Goal: Navigation & Orientation: Find specific page/section

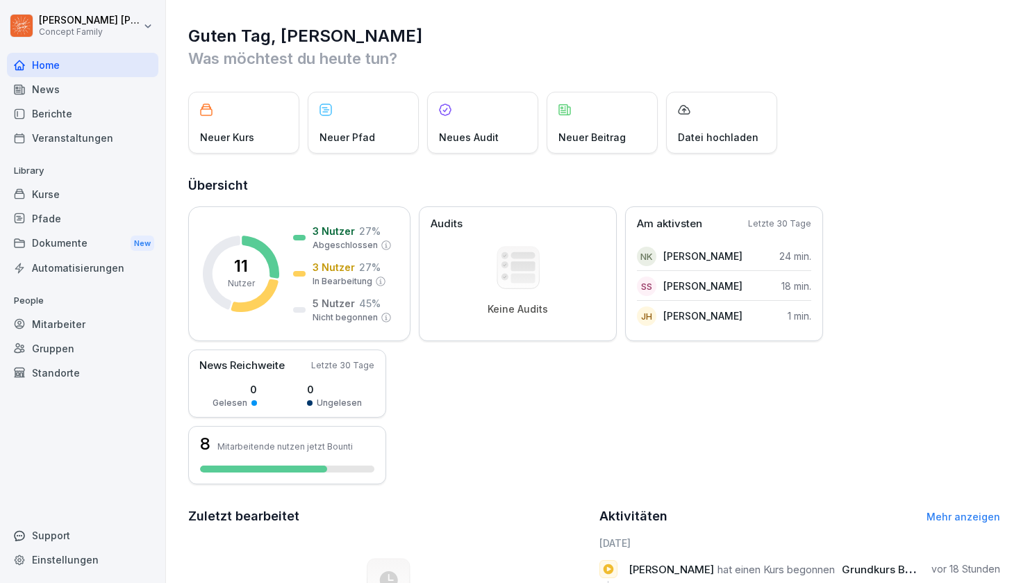
click at [49, 67] on div "Home" at bounding box center [82, 65] width 151 height 24
click at [60, 193] on div "Kurse" at bounding box center [82, 194] width 151 height 24
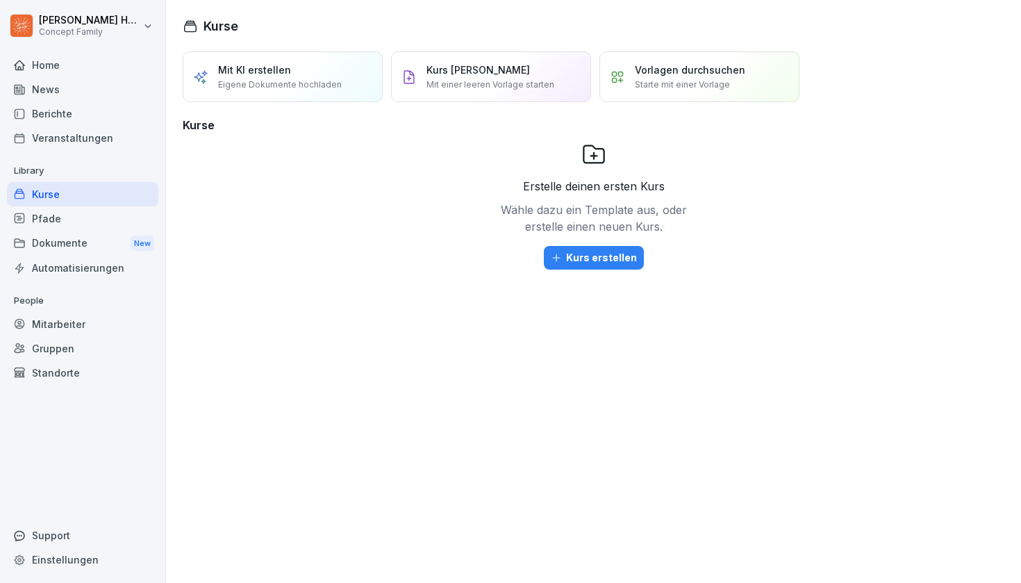
click at [55, 66] on div "Home" at bounding box center [82, 65] width 151 height 24
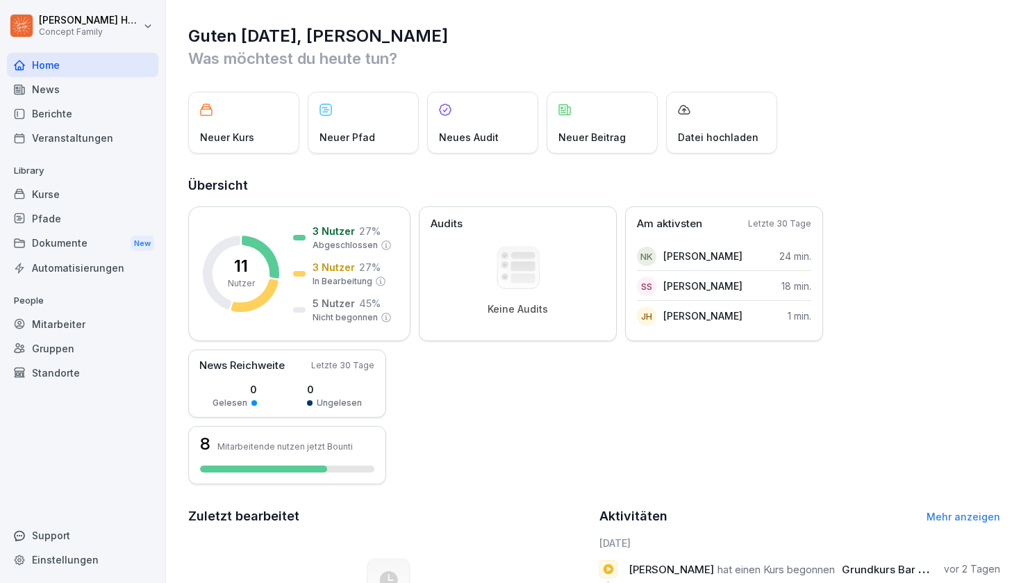
click at [253, 136] on div "Neuer Kurs" at bounding box center [243, 123] width 111 height 62
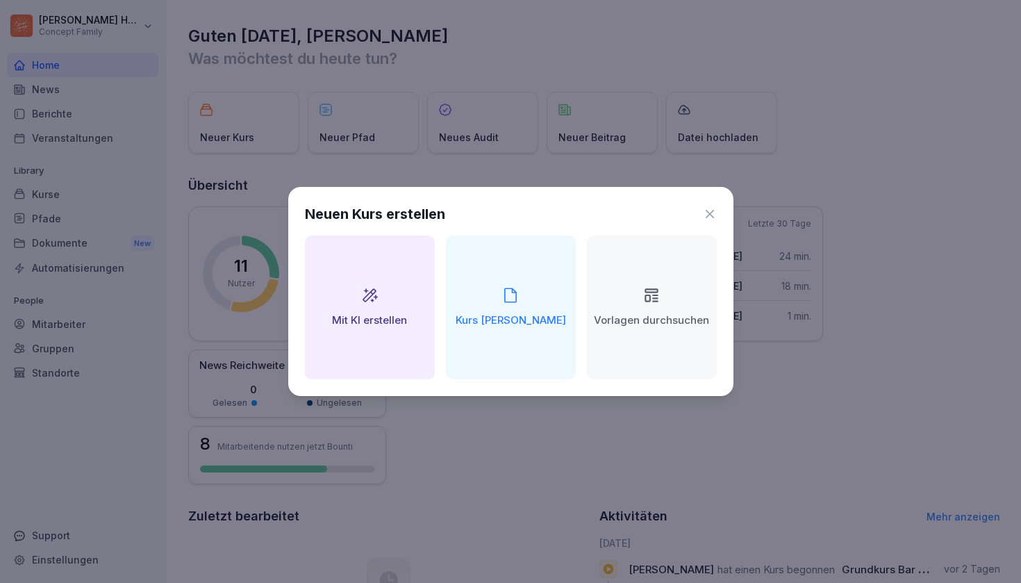
click at [713, 215] on icon at bounding box center [710, 214] width 14 height 14
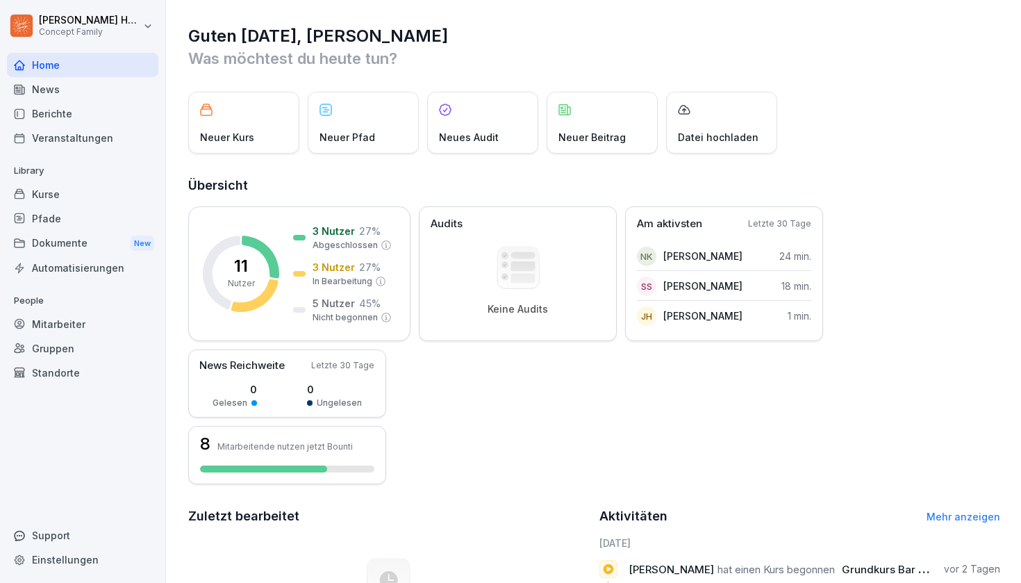
click at [95, 117] on div "Berichte" at bounding box center [82, 113] width 151 height 24
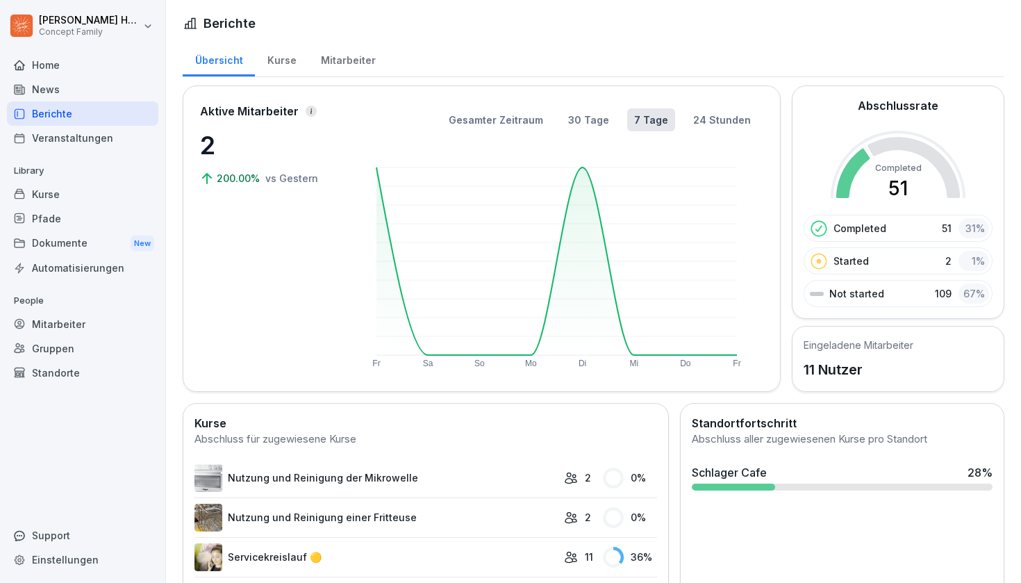
click at [68, 245] on div "Dokumente New" at bounding box center [82, 244] width 151 height 26
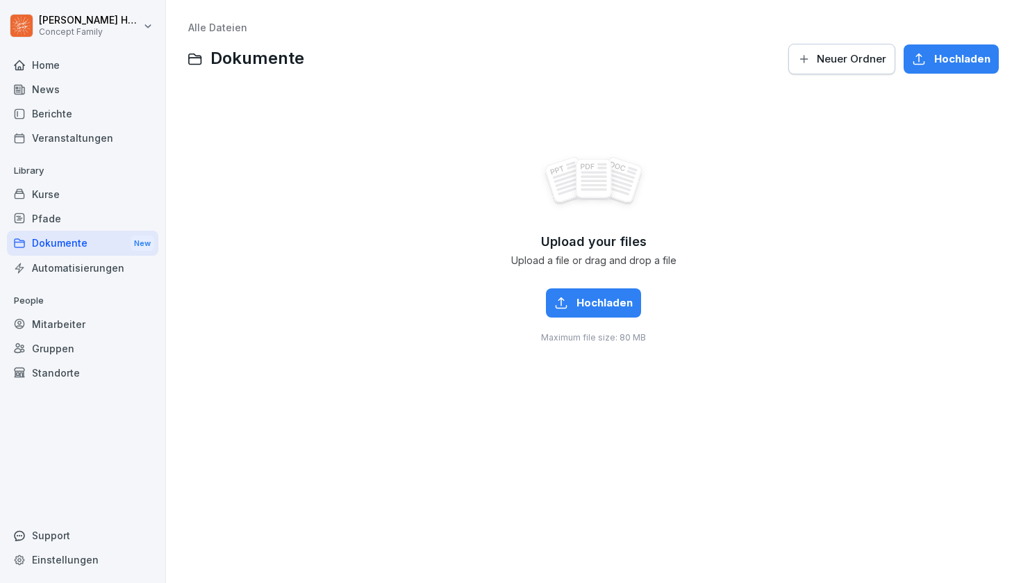
click at [62, 64] on div "Home" at bounding box center [82, 65] width 151 height 24
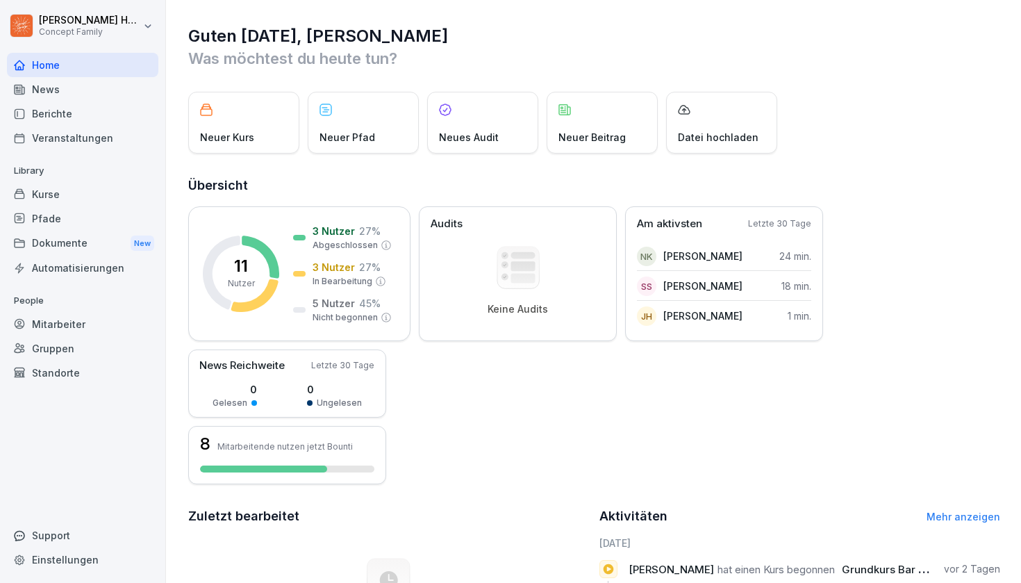
click at [99, 89] on div "News" at bounding box center [82, 89] width 151 height 24
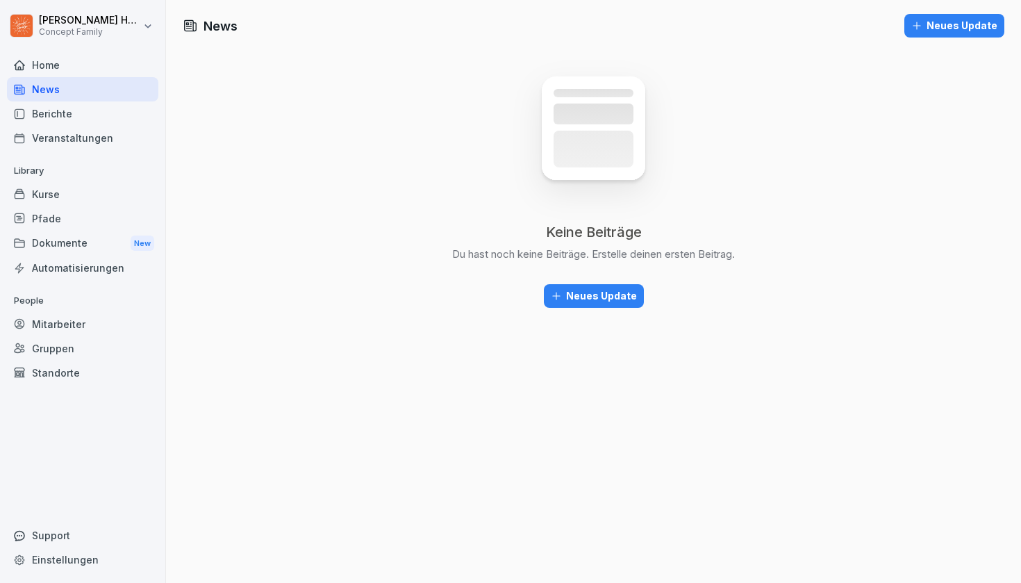
click at [92, 119] on div "Berichte" at bounding box center [82, 113] width 151 height 24
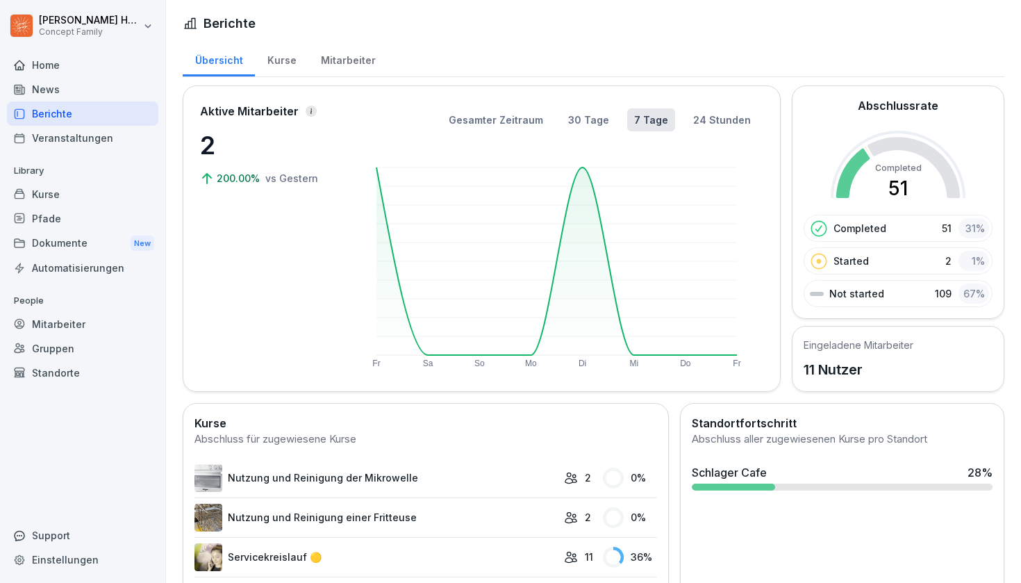
click at [92, 141] on div "Veranstaltungen" at bounding box center [82, 138] width 151 height 24
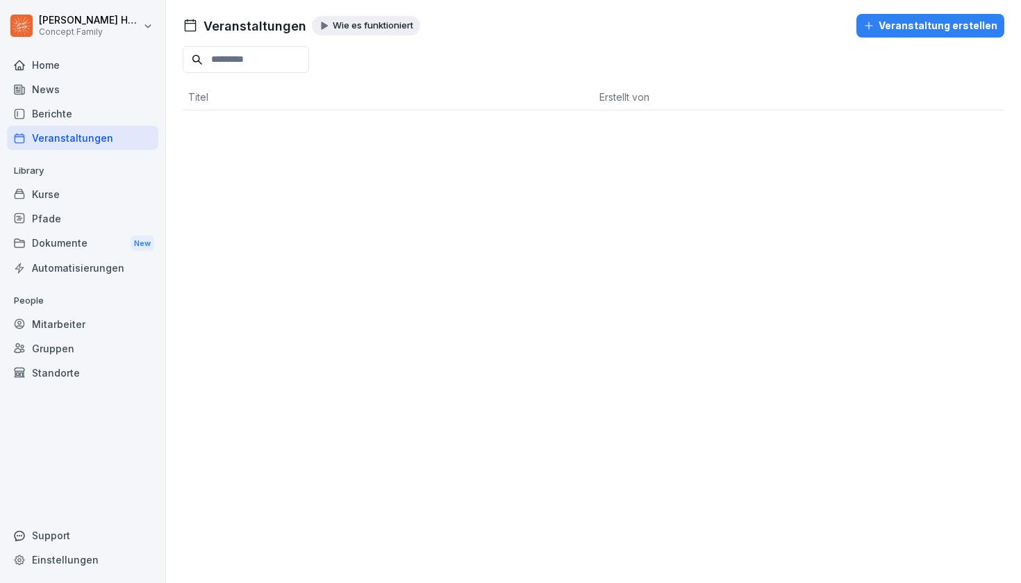
click at [69, 189] on div "Kurse" at bounding box center [82, 194] width 151 height 24
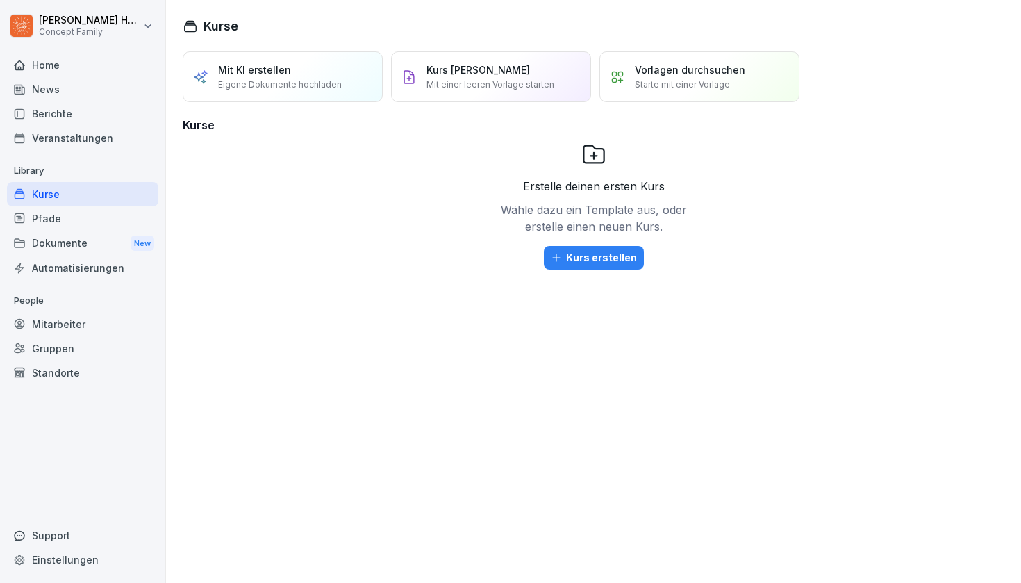
click at [66, 217] on div "Pfade" at bounding box center [82, 218] width 151 height 24
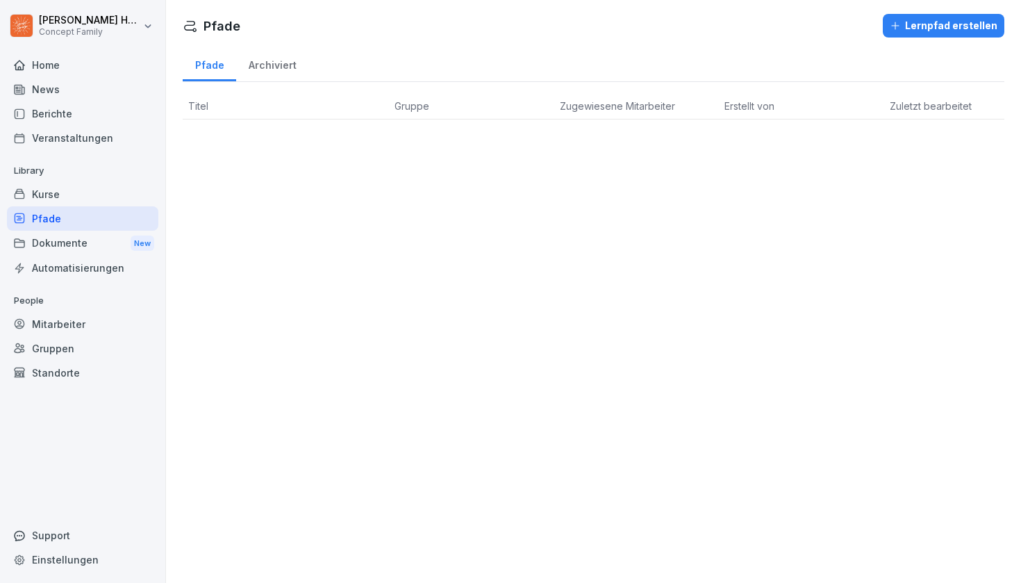
click at [67, 242] on div "Dokumente New" at bounding box center [82, 244] width 151 height 26
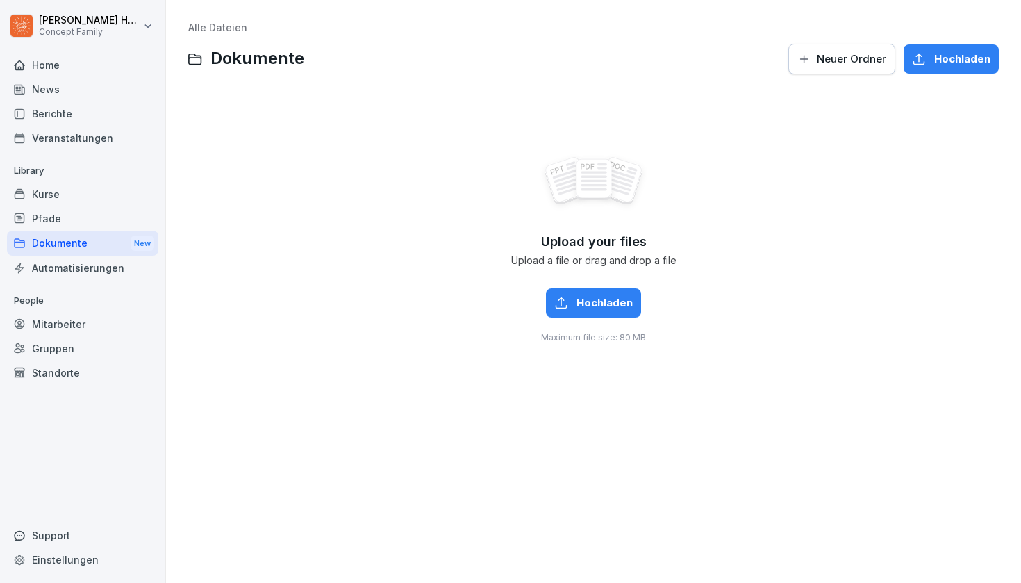
click at [74, 267] on div "Automatisierungen" at bounding box center [82, 268] width 151 height 24
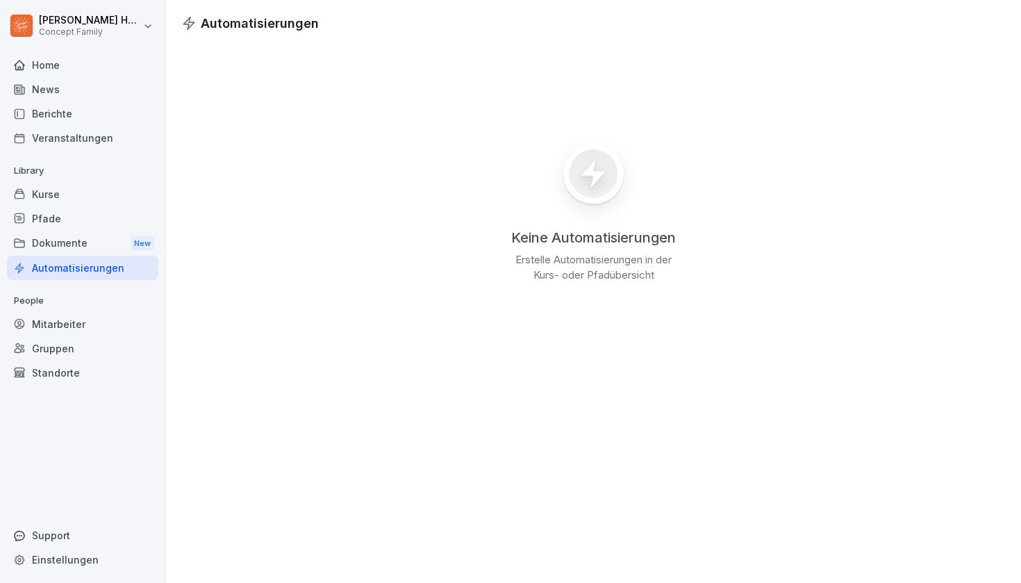
click at [61, 324] on div "Mitarbeiter" at bounding box center [82, 324] width 151 height 24
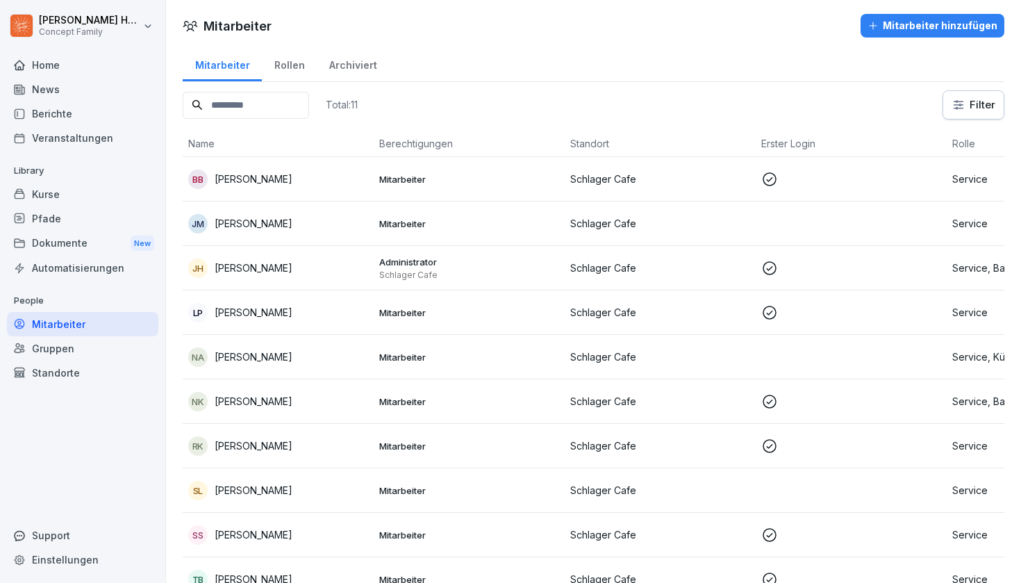
click at [64, 343] on div "Gruppen" at bounding box center [82, 348] width 151 height 24
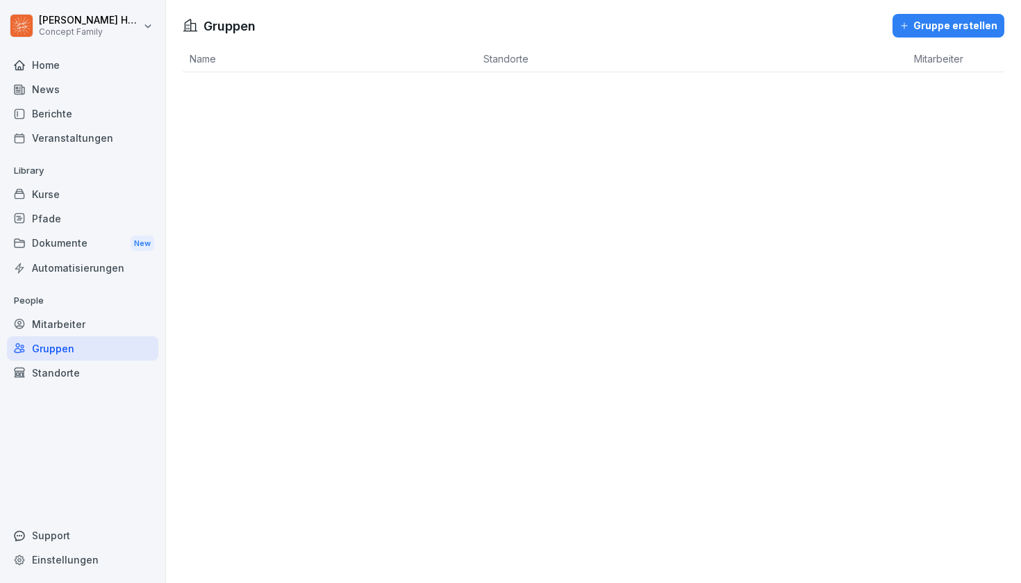
click at [63, 371] on div "Standorte" at bounding box center [82, 373] width 151 height 24
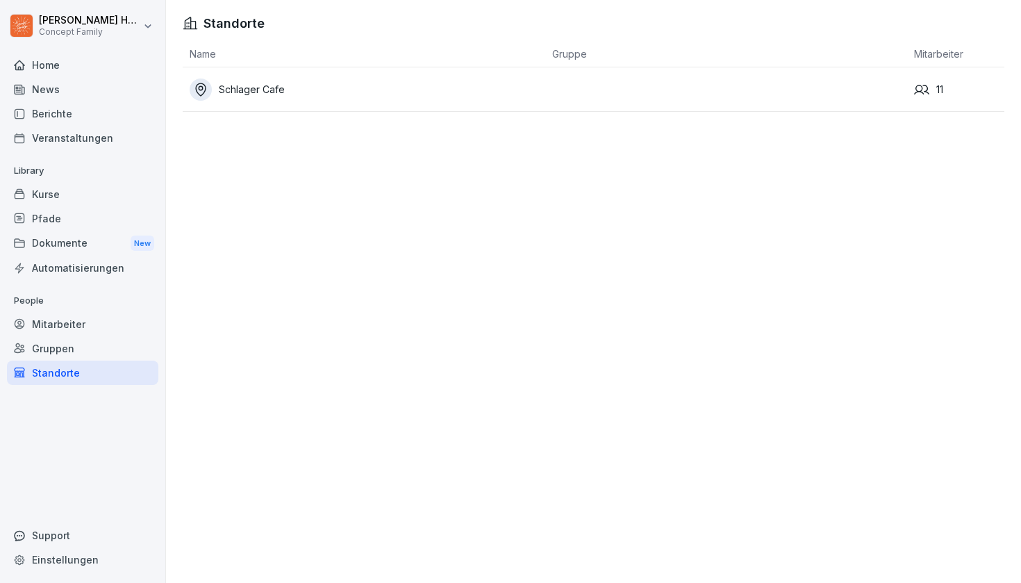
click at [267, 92] on div "Schlager Cafe" at bounding box center [368, 89] width 356 height 22
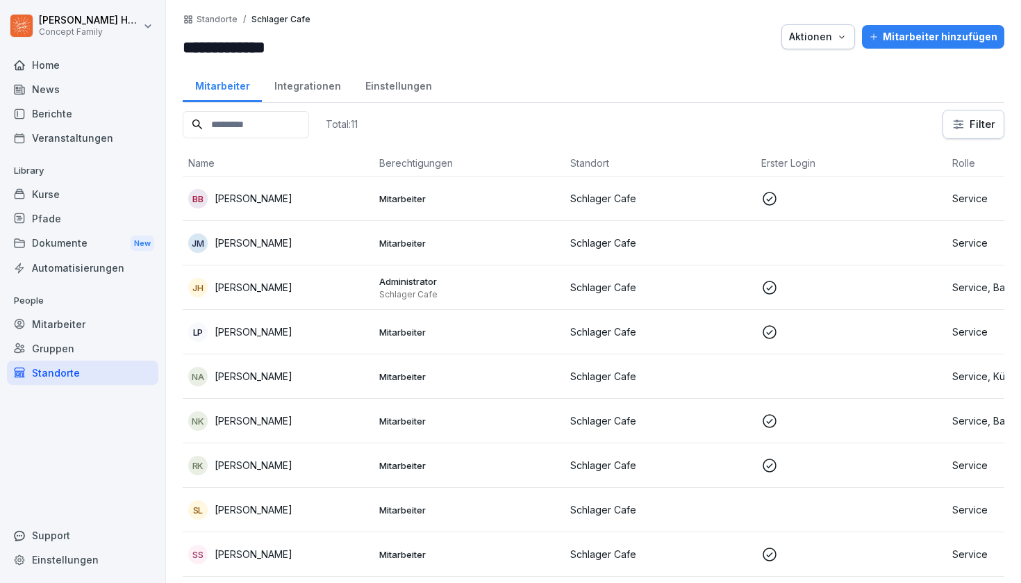
click at [147, 24] on html "**********" at bounding box center [510, 291] width 1021 height 583
click at [76, 423] on html "**********" at bounding box center [510, 291] width 1021 height 583
click at [67, 60] on div "Home" at bounding box center [82, 65] width 151 height 24
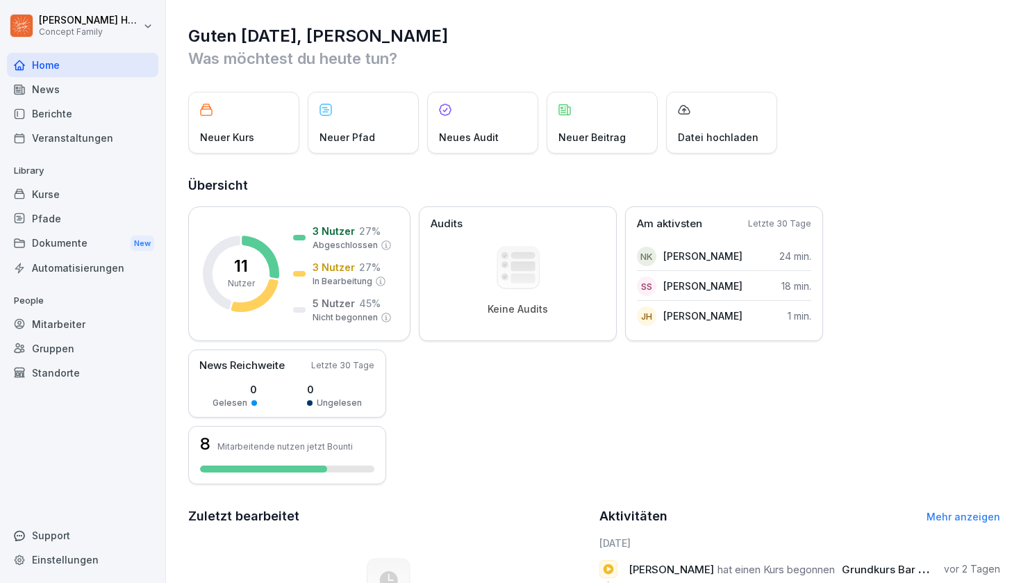
click at [853, 569] on span "Grundkurs Bar 🍹" at bounding box center [887, 569] width 90 height 13
click at [490, 131] on p "Neues Audit" at bounding box center [469, 137] width 60 height 15
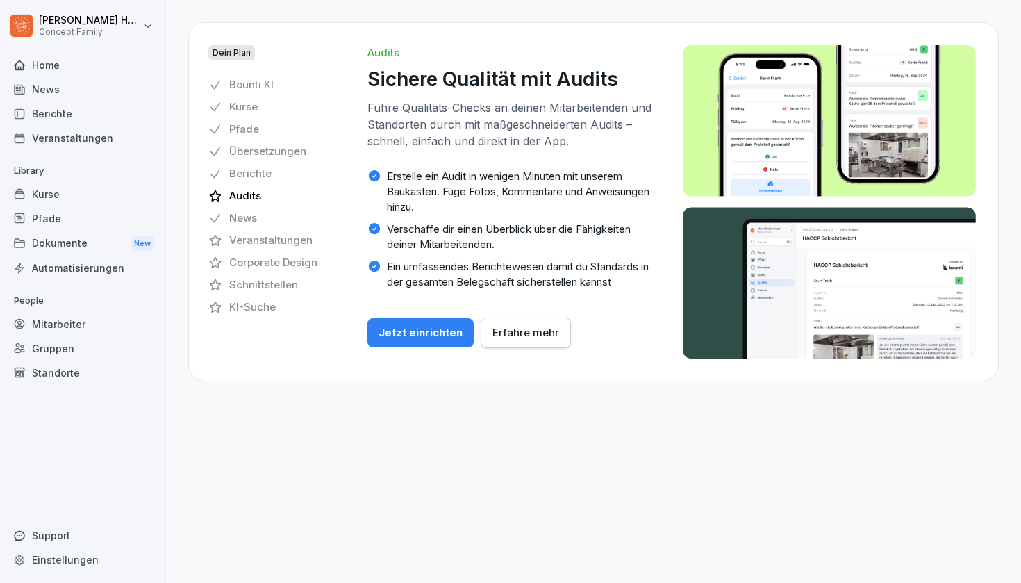
click at [70, 68] on div "Home" at bounding box center [82, 65] width 151 height 24
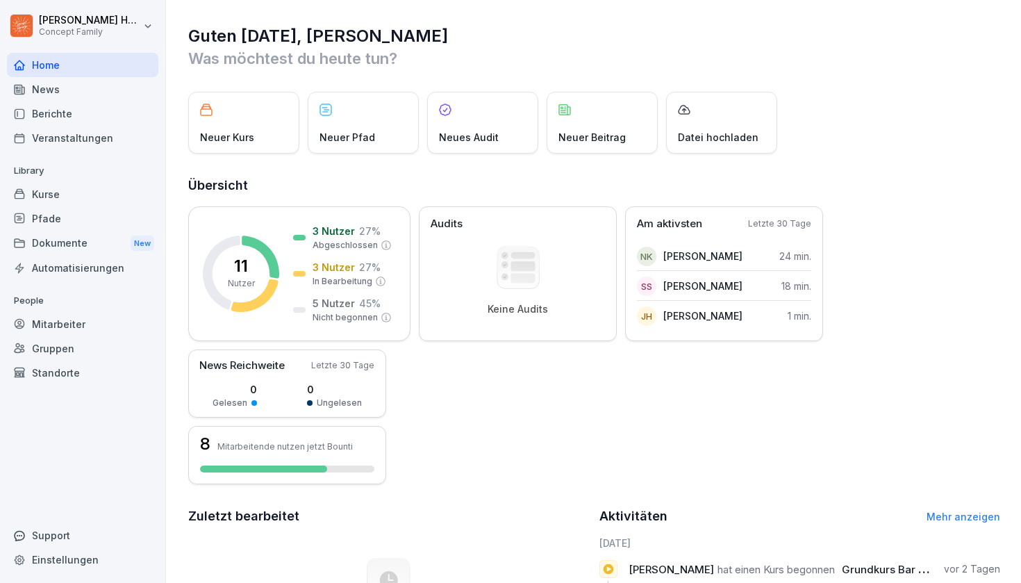
click at [78, 90] on div "News" at bounding box center [82, 89] width 151 height 24
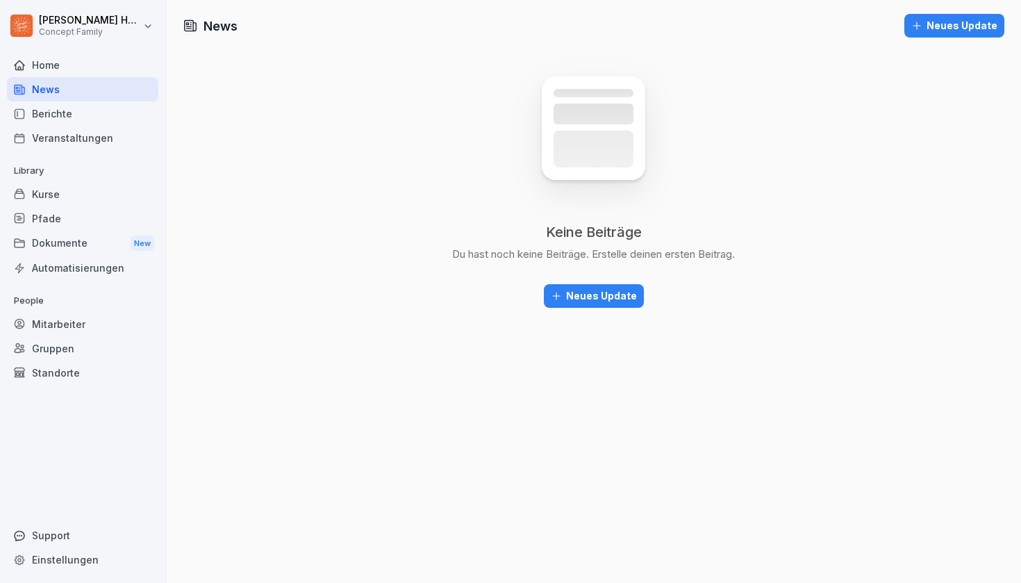
click at [82, 115] on div "Berichte" at bounding box center [82, 113] width 151 height 24
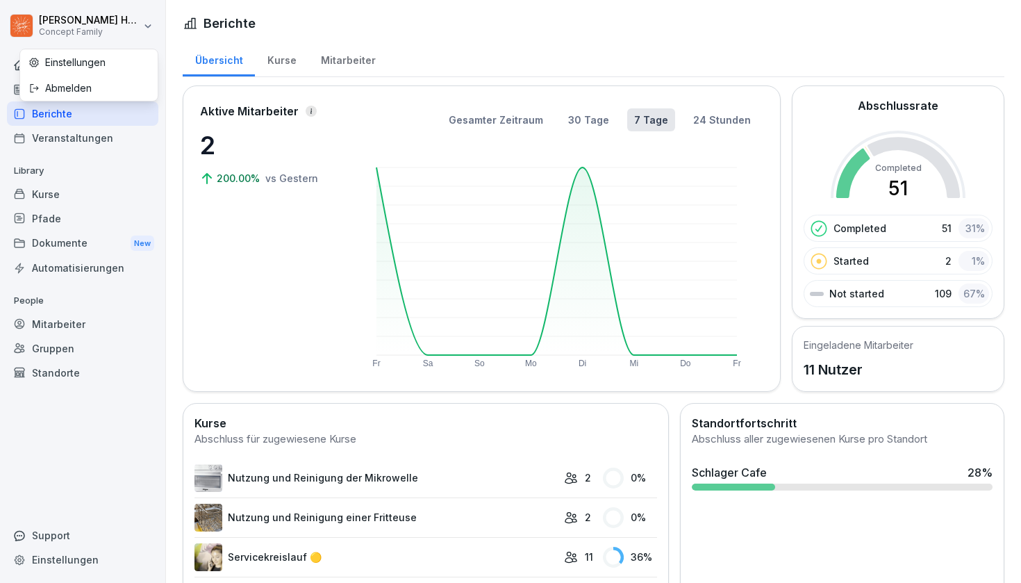
click at [96, 23] on html "Julia Haas Concept Family Home News Berichte Veranstaltungen Library Kurse Pfad…" at bounding box center [510, 291] width 1021 height 583
click at [90, 65] on div "Einstellungen" at bounding box center [89, 62] width 138 height 26
select select "**"
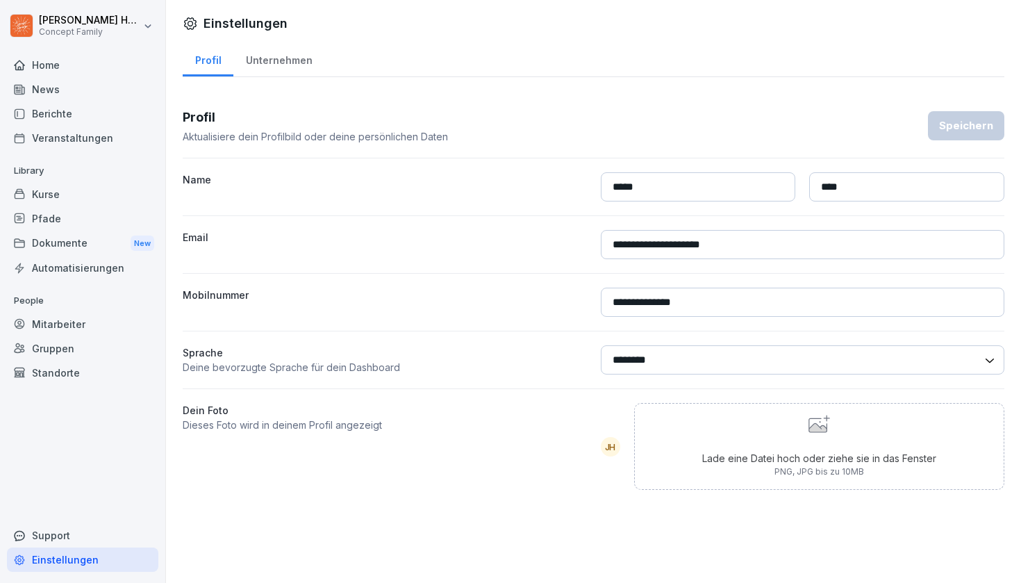
click at [286, 57] on div "Unternehmen" at bounding box center [278, 58] width 91 height 35
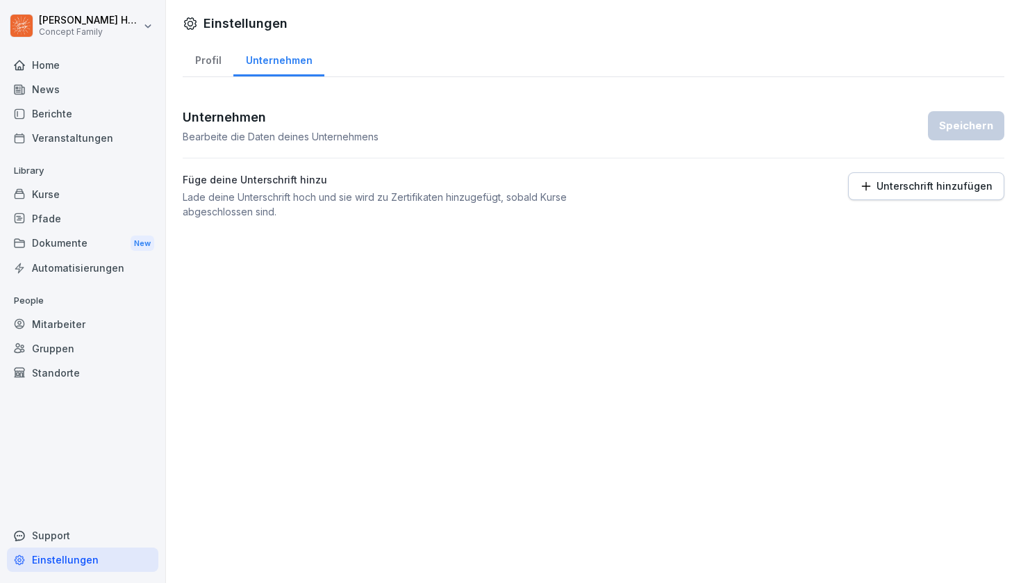
click at [213, 62] on div "Profil" at bounding box center [208, 58] width 51 height 35
select select "**"
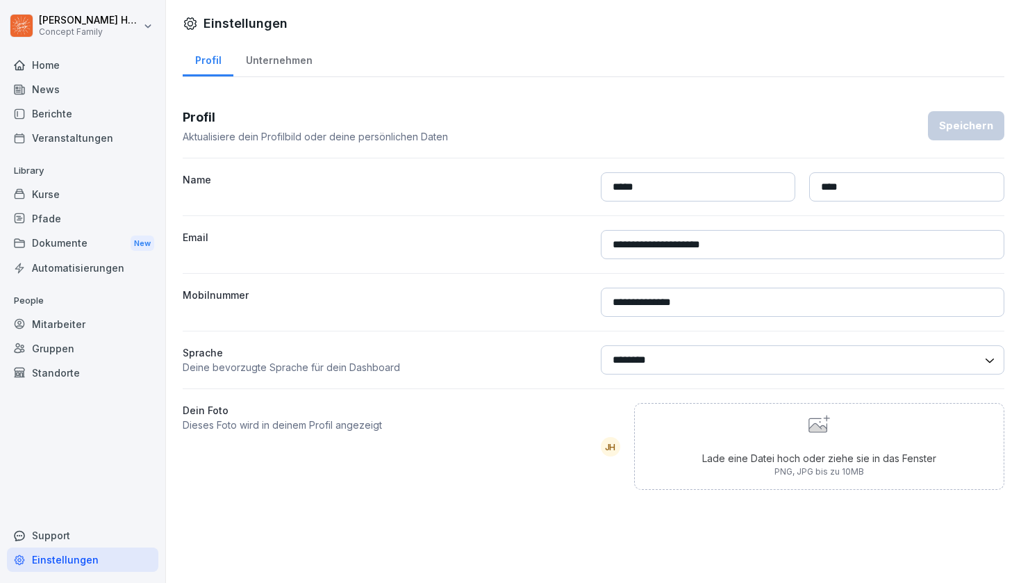
click at [47, 531] on div "Support" at bounding box center [82, 535] width 151 height 24
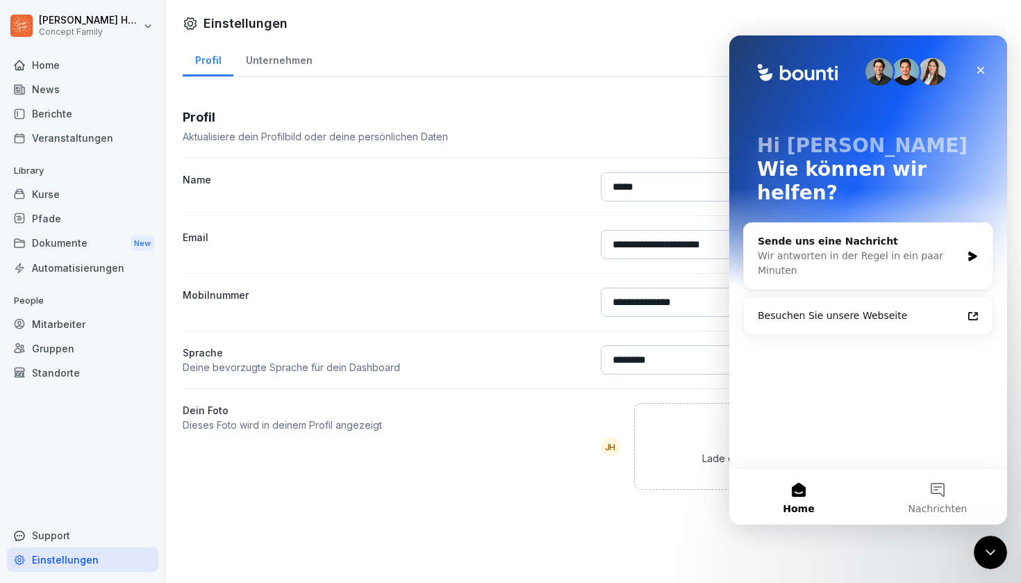
click at [331, 488] on div "Dein Foto Dieses Foto wird in deinem Profil angezeigt" at bounding box center [385, 446] width 404 height 87
click at [977, 65] on icon "Schließen" at bounding box center [980, 70] width 11 height 11
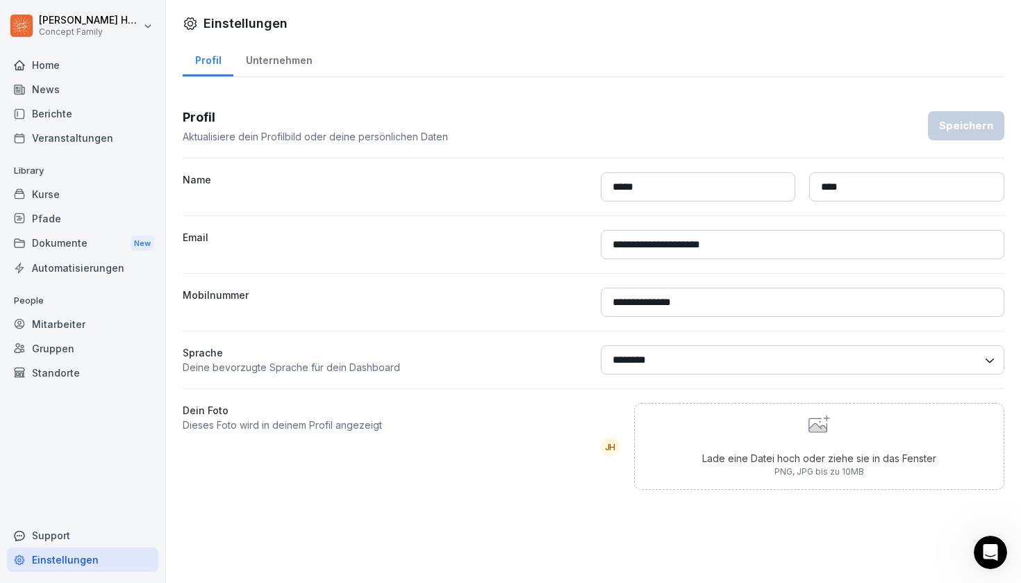
click at [61, 67] on div "Home" at bounding box center [82, 65] width 151 height 24
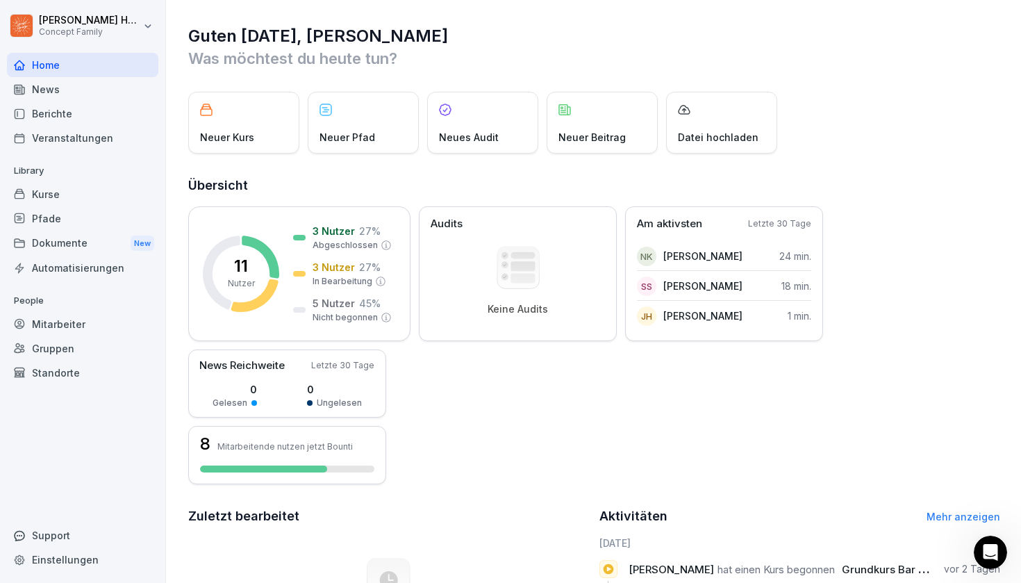
click at [956, 515] on link "Mehr anzeigen" at bounding box center [964, 517] width 74 height 12
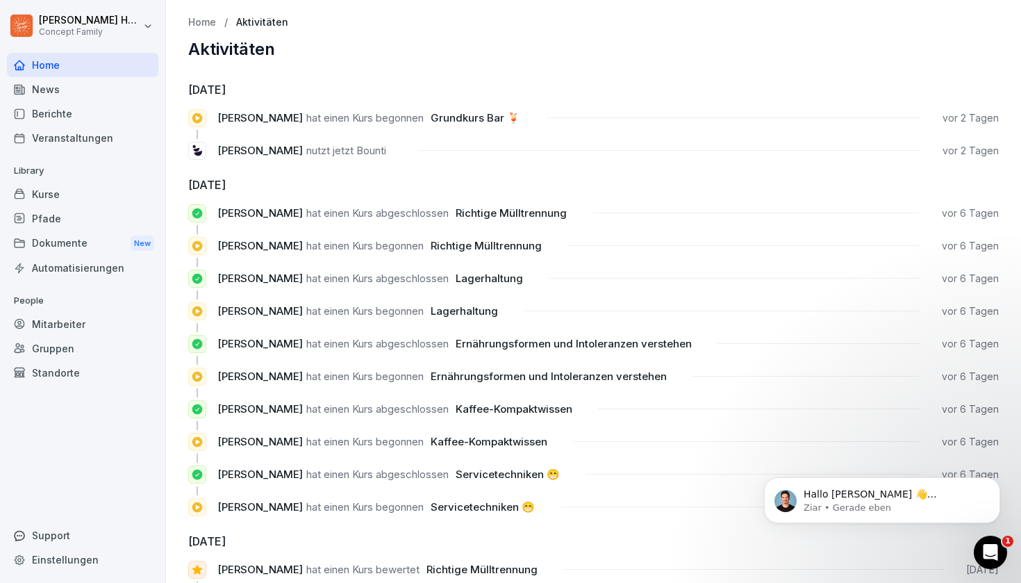
click at [77, 66] on div "Home" at bounding box center [82, 65] width 151 height 24
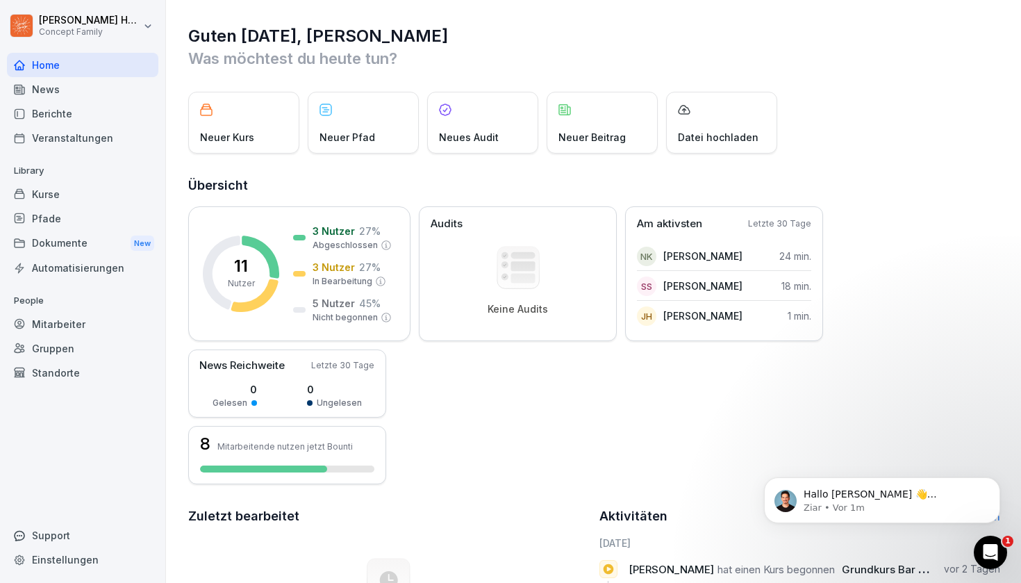
click at [74, 92] on div "News" at bounding box center [82, 89] width 151 height 24
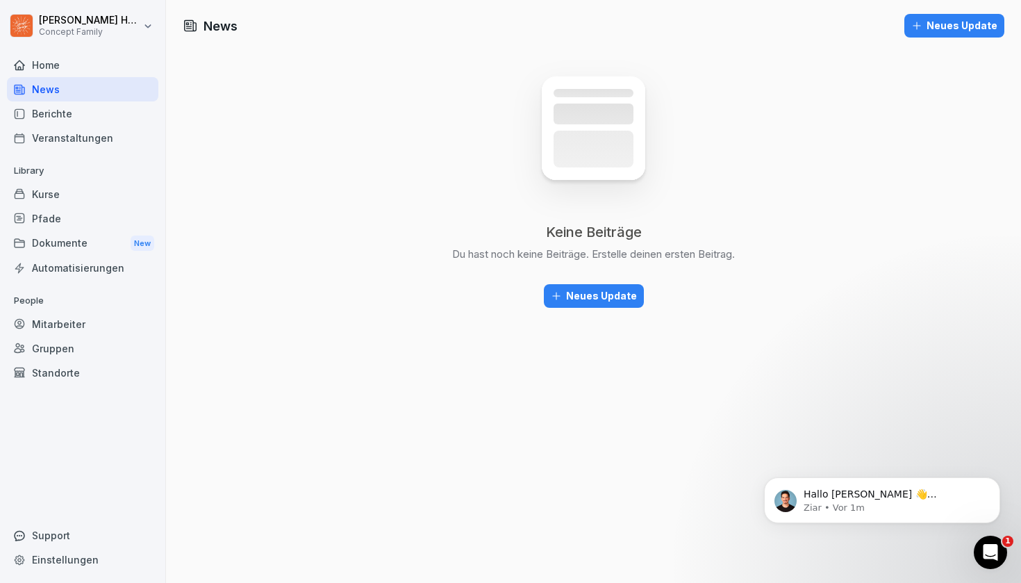
click at [79, 119] on div "Berichte" at bounding box center [82, 113] width 151 height 24
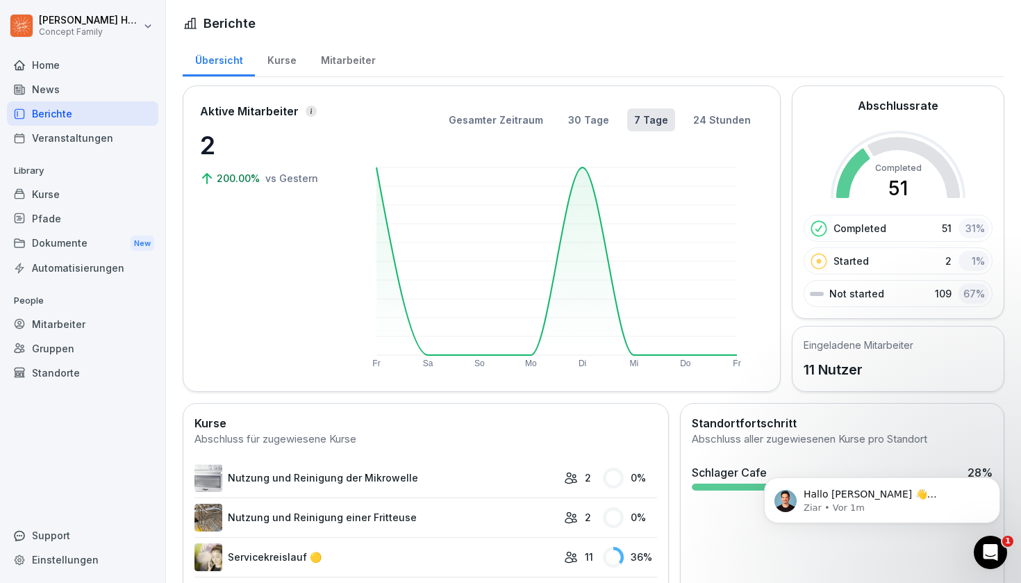
click at [279, 60] on div "Kurse" at bounding box center [281, 58] width 53 height 35
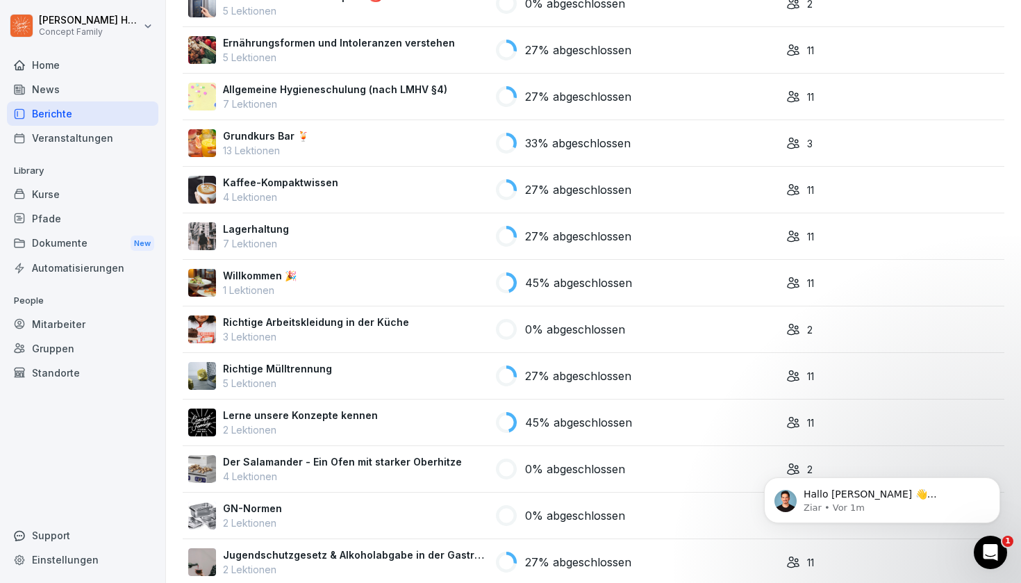
scroll to position [352, 0]
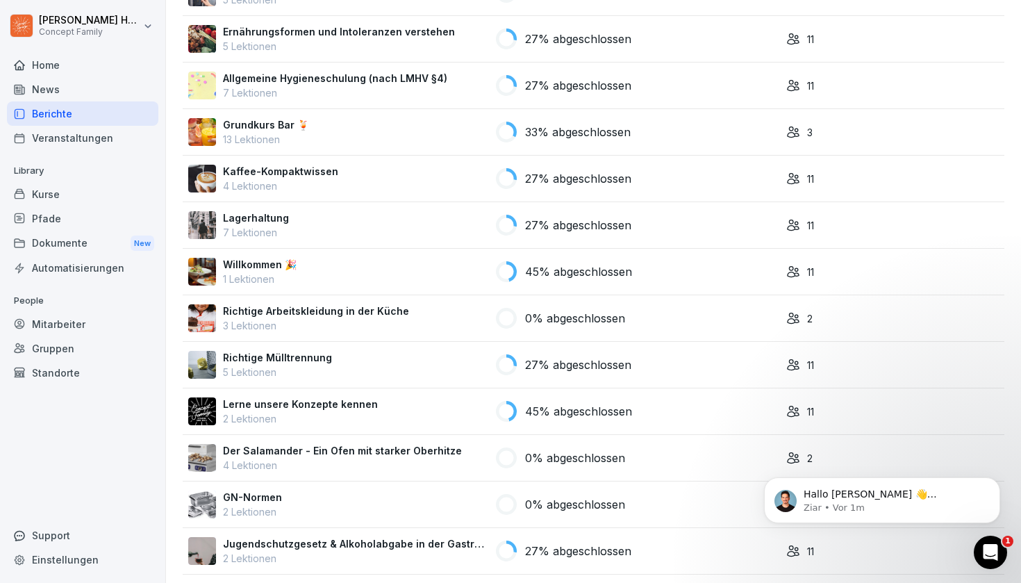
click at [266, 272] on p "1 Lektionen" at bounding box center [260, 279] width 74 height 15
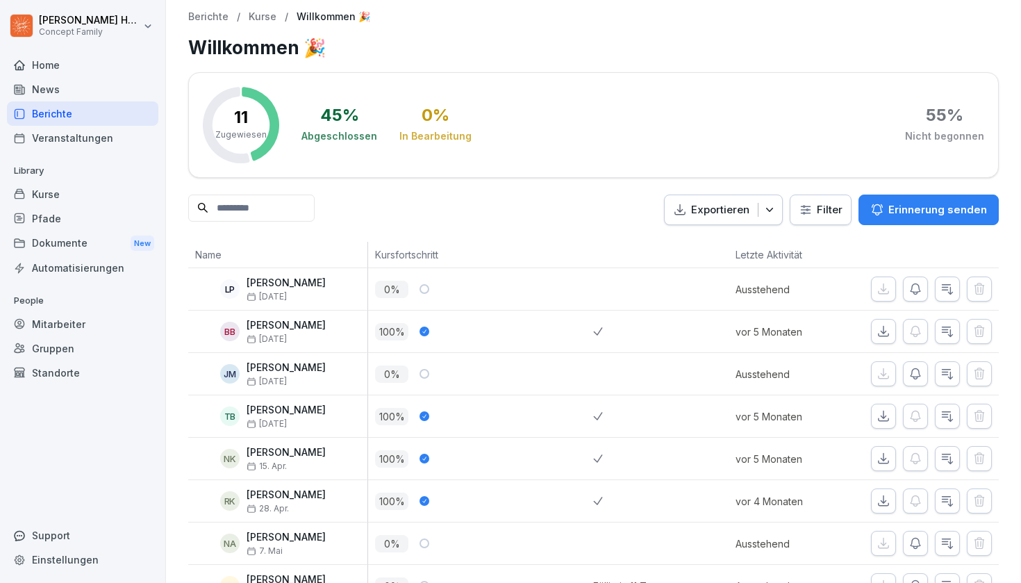
click at [264, 19] on p "Kurse" at bounding box center [263, 17] width 28 height 12
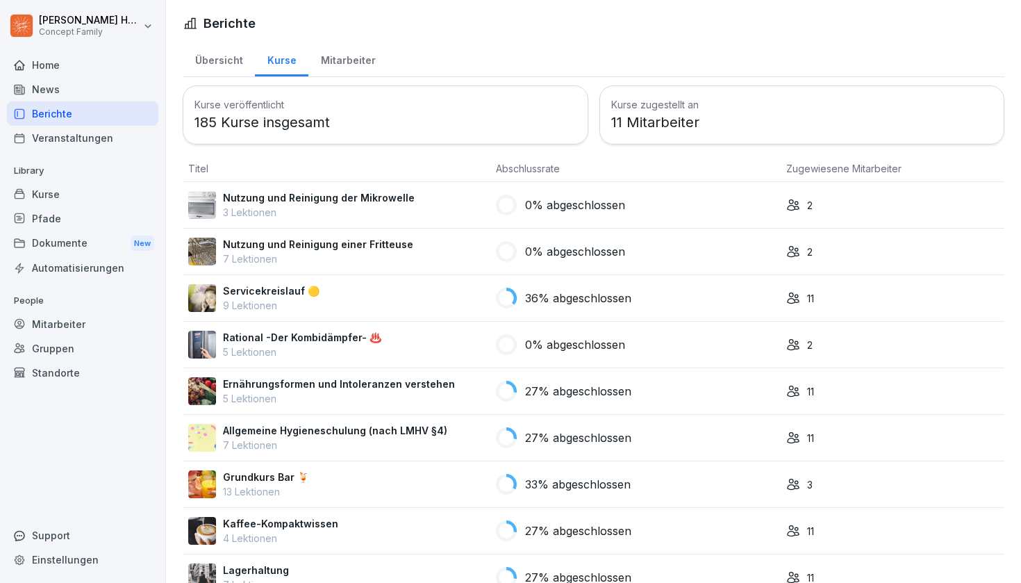
click at [63, 92] on div "News" at bounding box center [82, 89] width 151 height 24
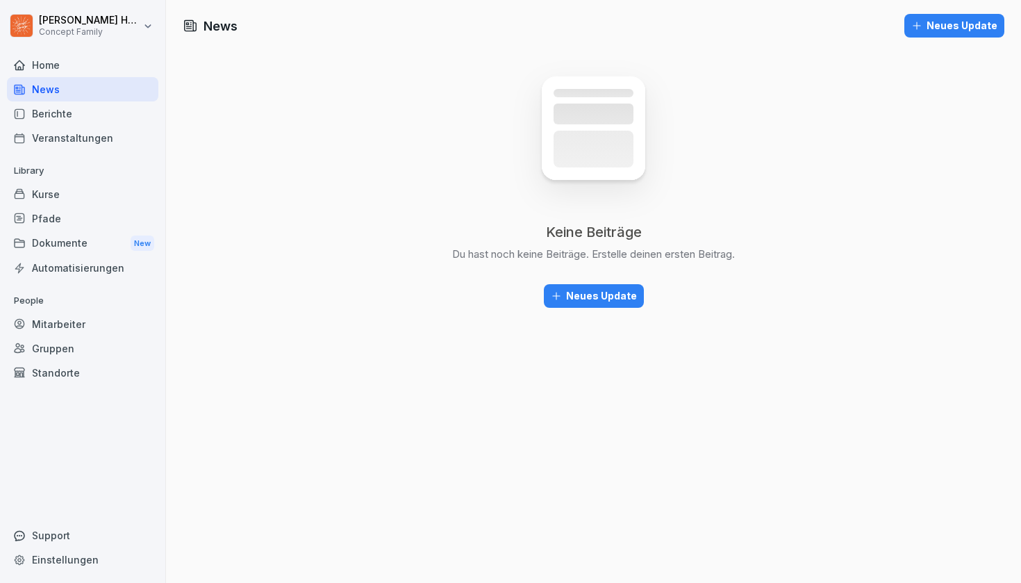
click at [72, 113] on div "Berichte" at bounding box center [82, 113] width 151 height 24
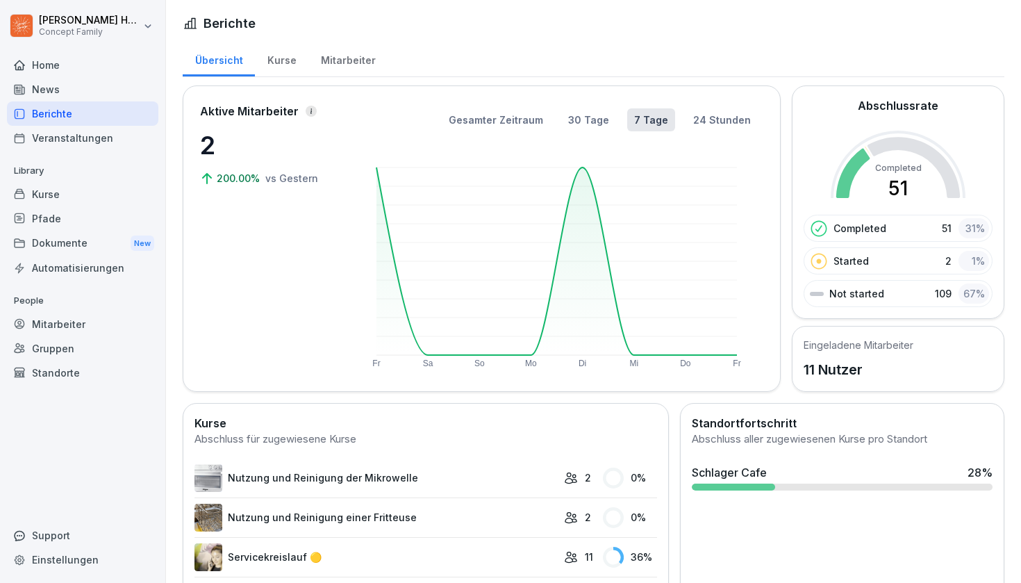
click at [97, 138] on div "Veranstaltungen" at bounding box center [82, 138] width 151 height 24
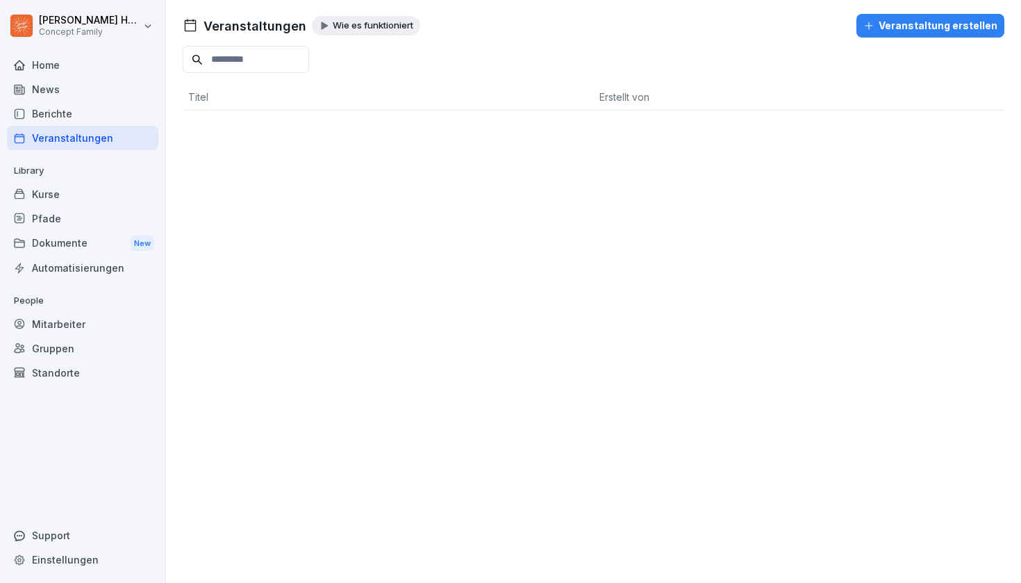
click at [60, 196] on div "Kurse" at bounding box center [82, 194] width 151 height 24
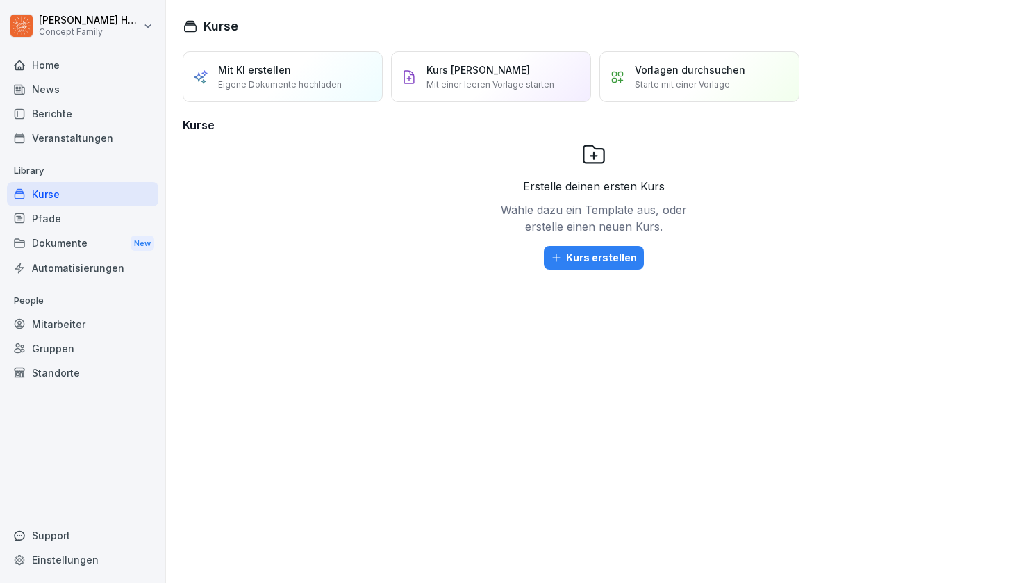
click at [63, 220] on div "Pfade" at bounding box center [82, 218] width 151 height 24
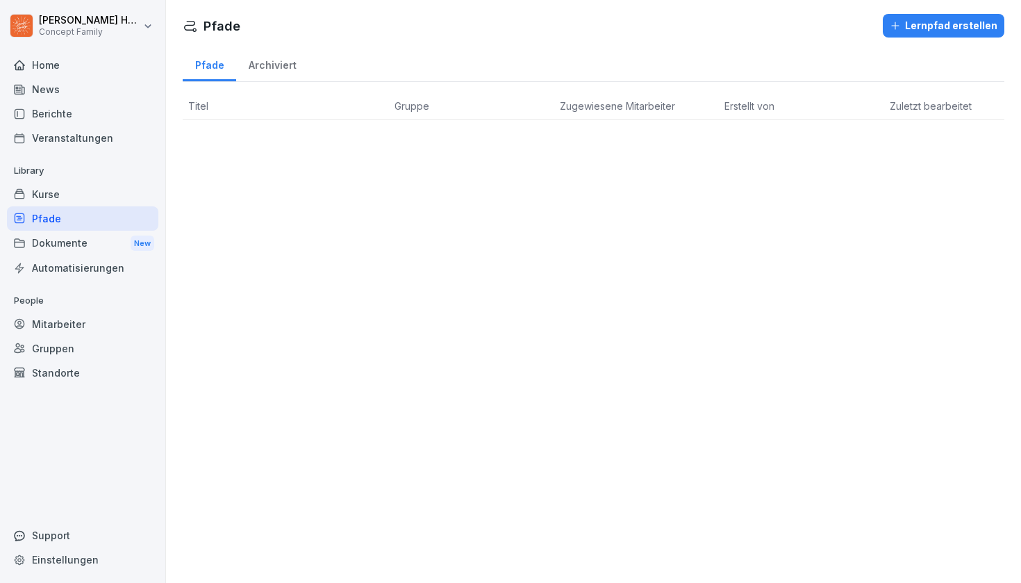
click at [70, 29] on html "Julia Haas Concept Family Home News Berichte Veranstaltungen Library Kurse Pfad…" at bounding box center [510, 291] width 1021 height 583
click at [260, 186] on html "Julia Haas Concept Family Home News Berichte Veranstaltungen Library Kurse Pfad…" at bounding box center [510, 291] width 1021 height 583
click at [81, 67] on div "Home" at bounding box center [82, 65] width 151 height 24
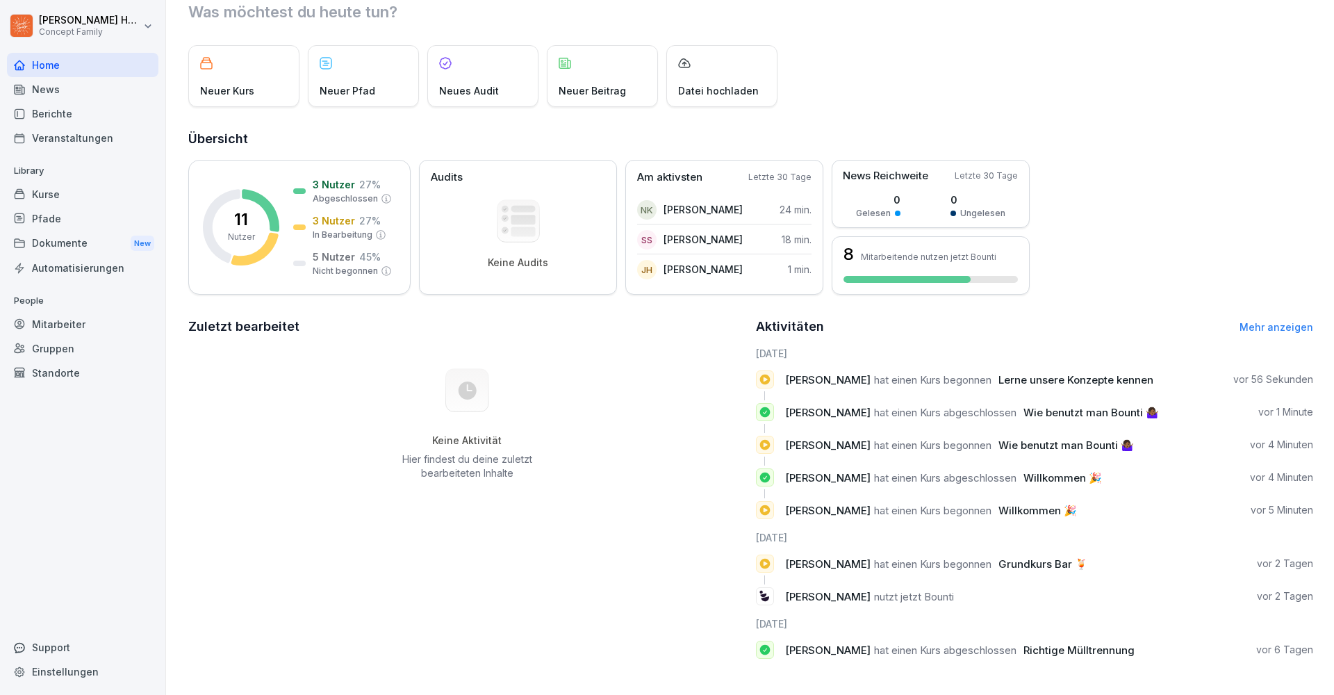
scroll to position [47, 0]
